Goal: Find specific page/section: Find specific page/section

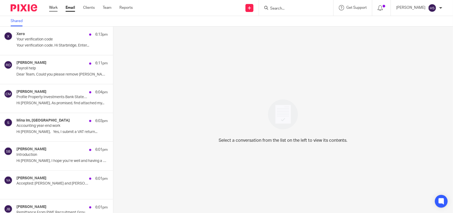
click at [51, 7] on link "Work" at bounding box center [53, 7] width 8 height 5
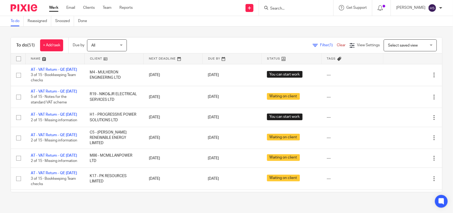
click at [303, 10] on input "Search" at bounding box center [294, 8] width 48 height 5
click at [299, 19] on div "To do Reassigned Snoozed Done" at bounding box center [226, 21] width 453 height 11
click at [299, 10] on input "Search" at bounding box center [294, 8] width 48 height 5
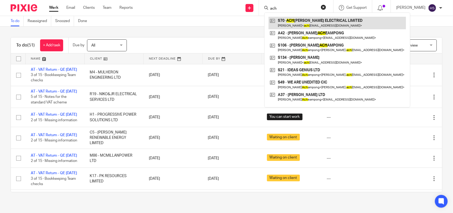
type input "ach"
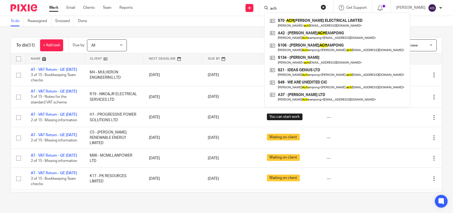
click at [204, 23] on div "To do Reassigned Snoozed Done" at bounding box center [226, 21] width 453 height 11
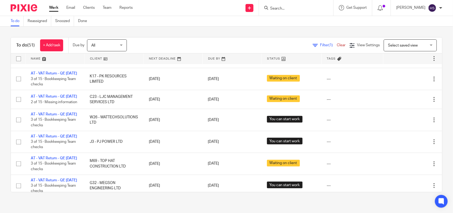
scroll to position [133, 0]
